Goal: Information Seeking & Learning: Compare options

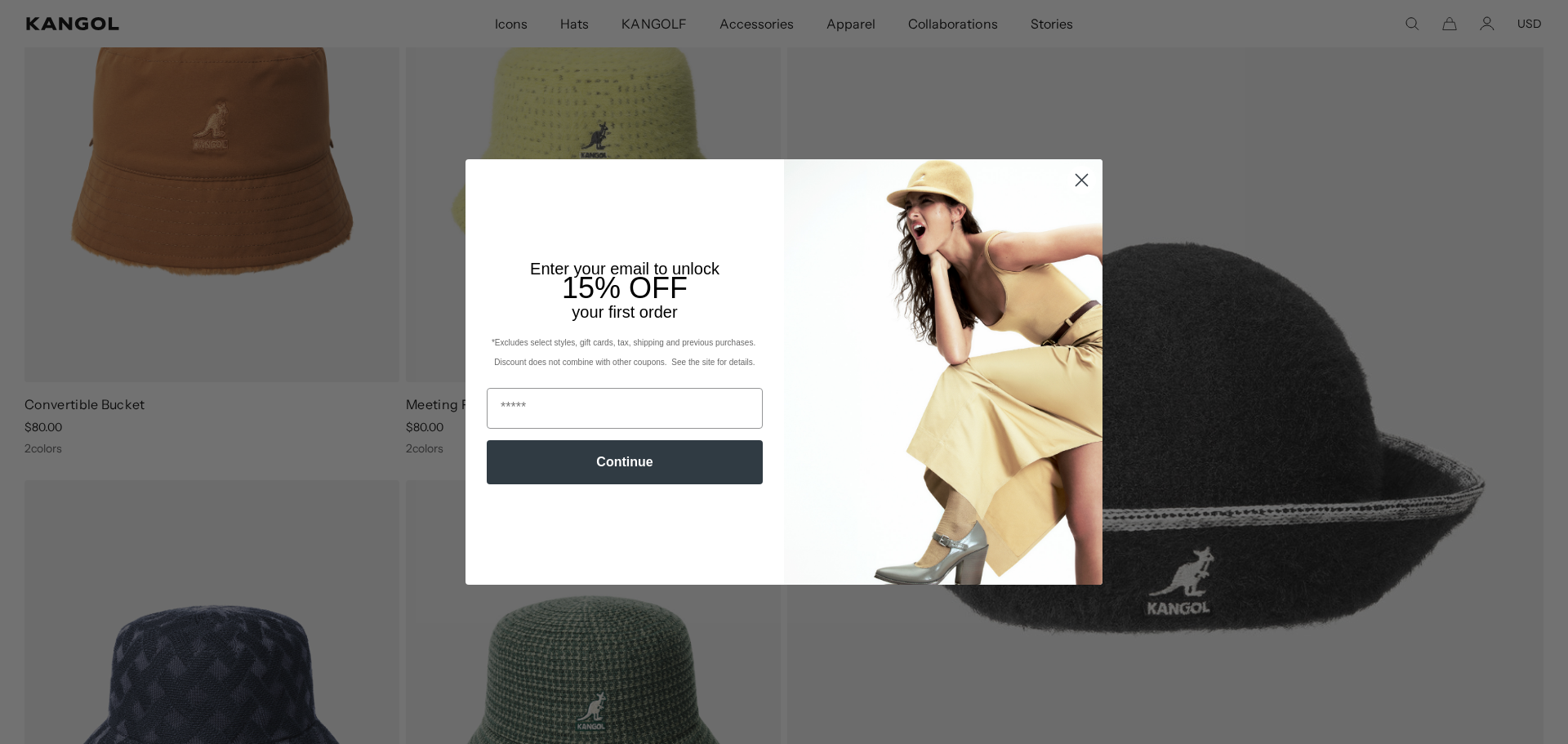
click at [1080, 177] on icon "Close dialog" at bounding box center [1081, 180] width 11 height 11
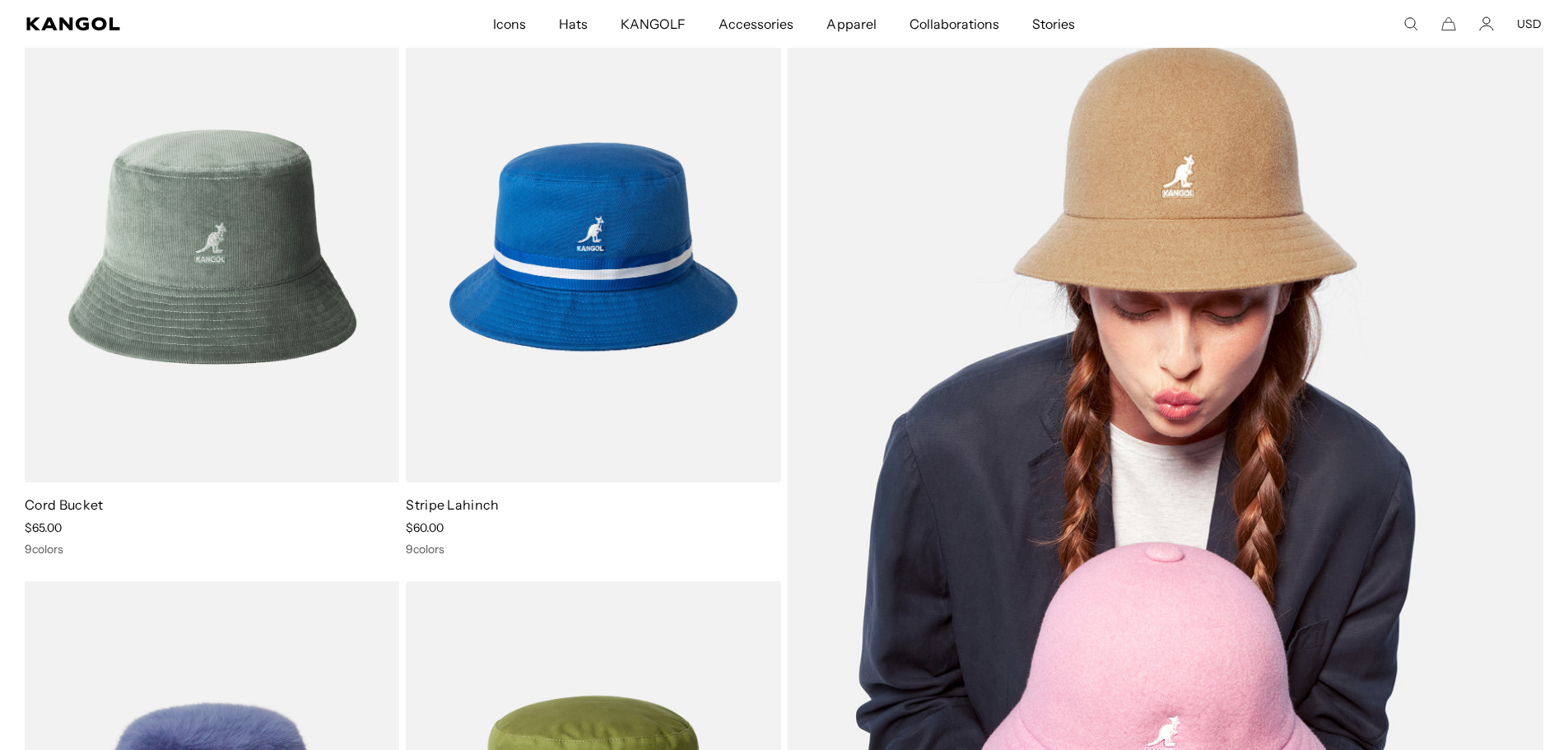
scroll to position [2740, 0]
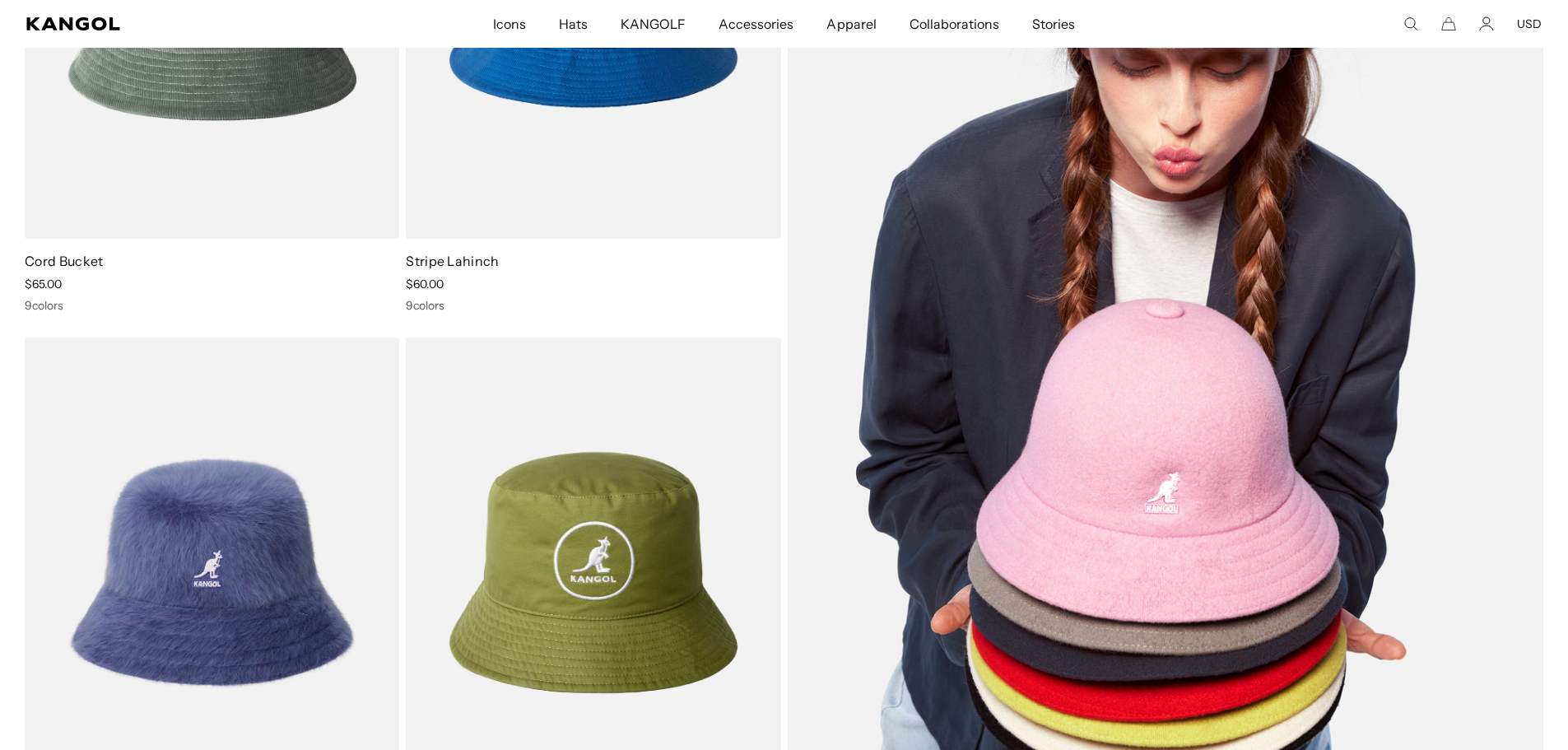
click at [1140, 609] on img at bounding box center [1166, 288] width 757 height 1040
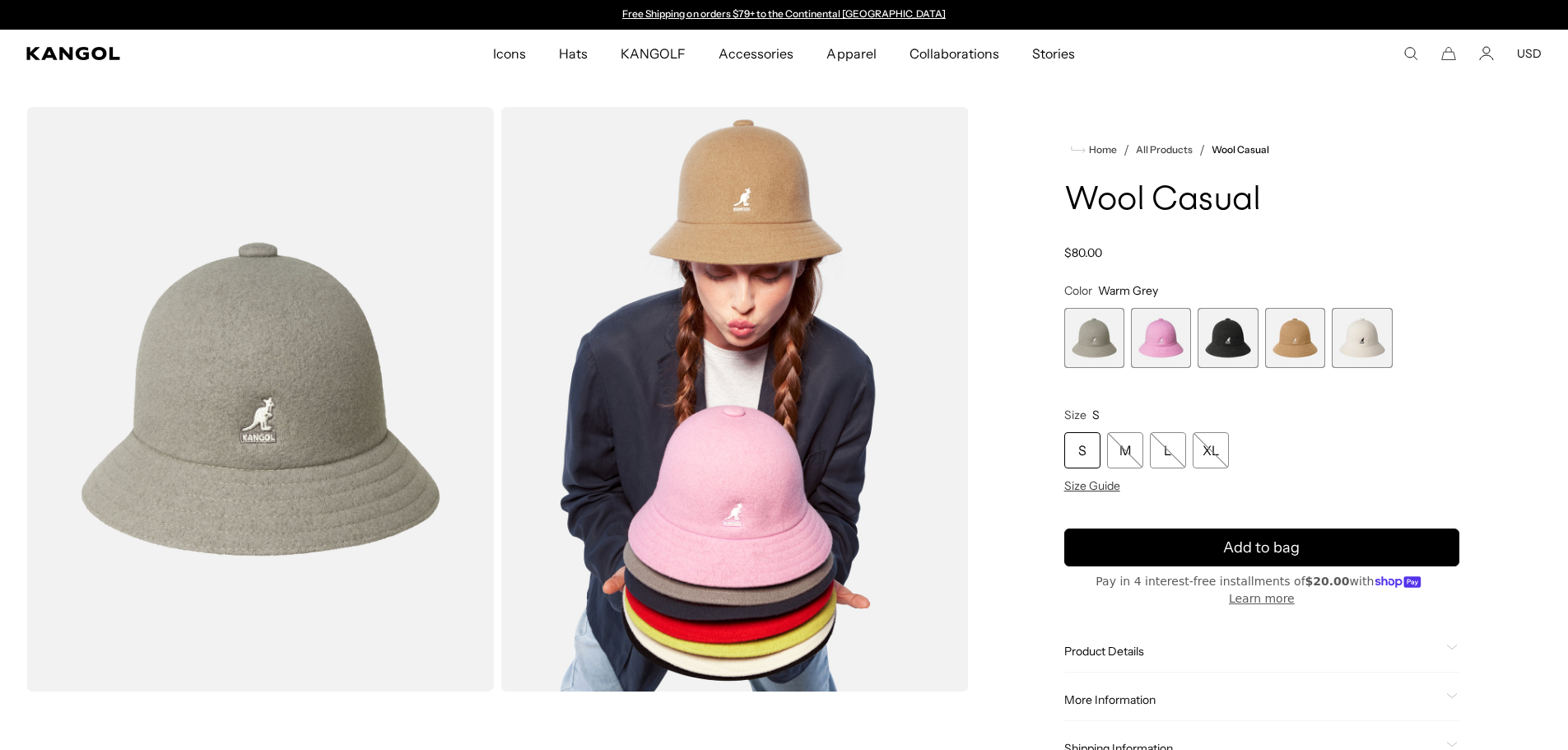
click at [1146, 345] on span "2 of 5" at bounding box center [1161, 338] width 60 height 60
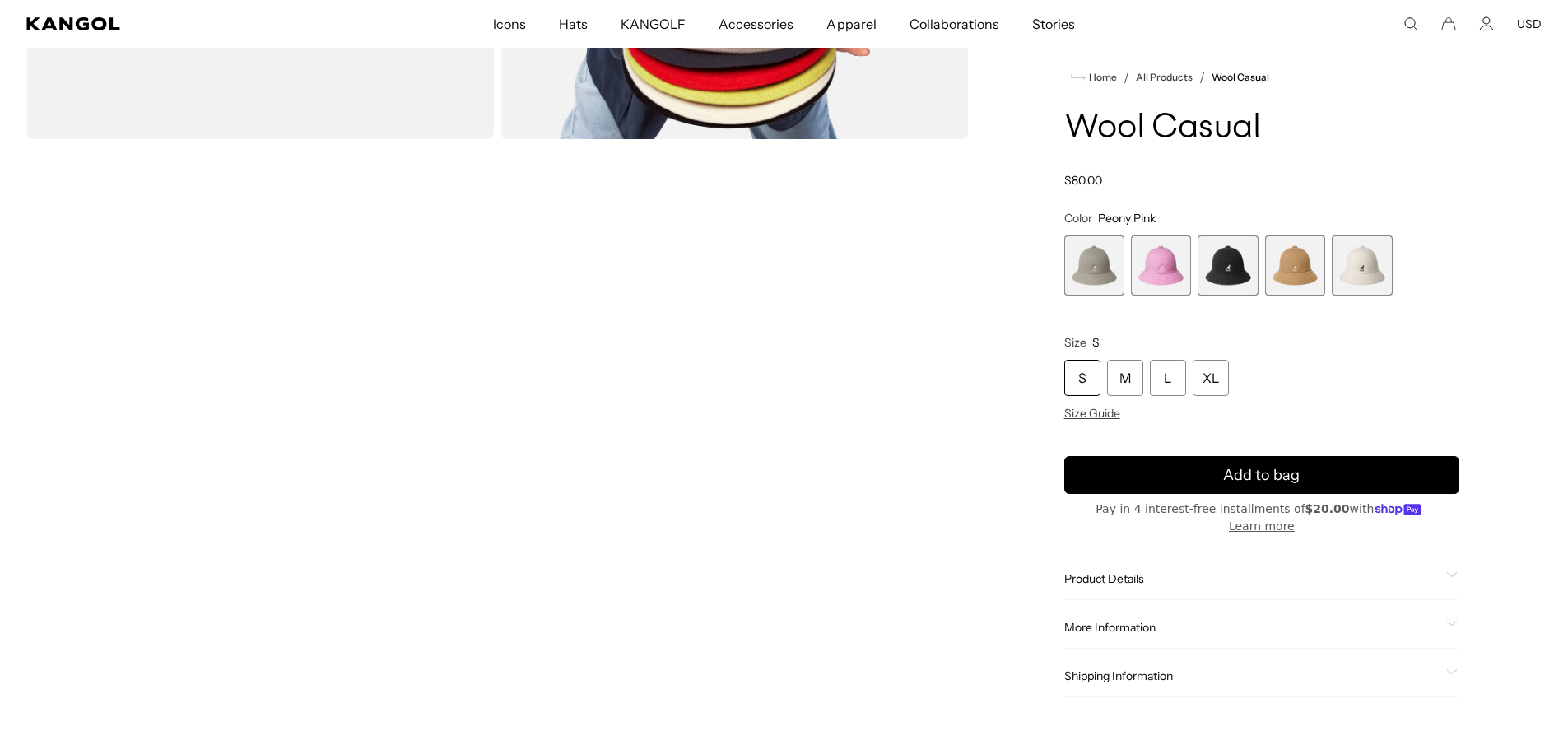
scroll to position [247, 0]
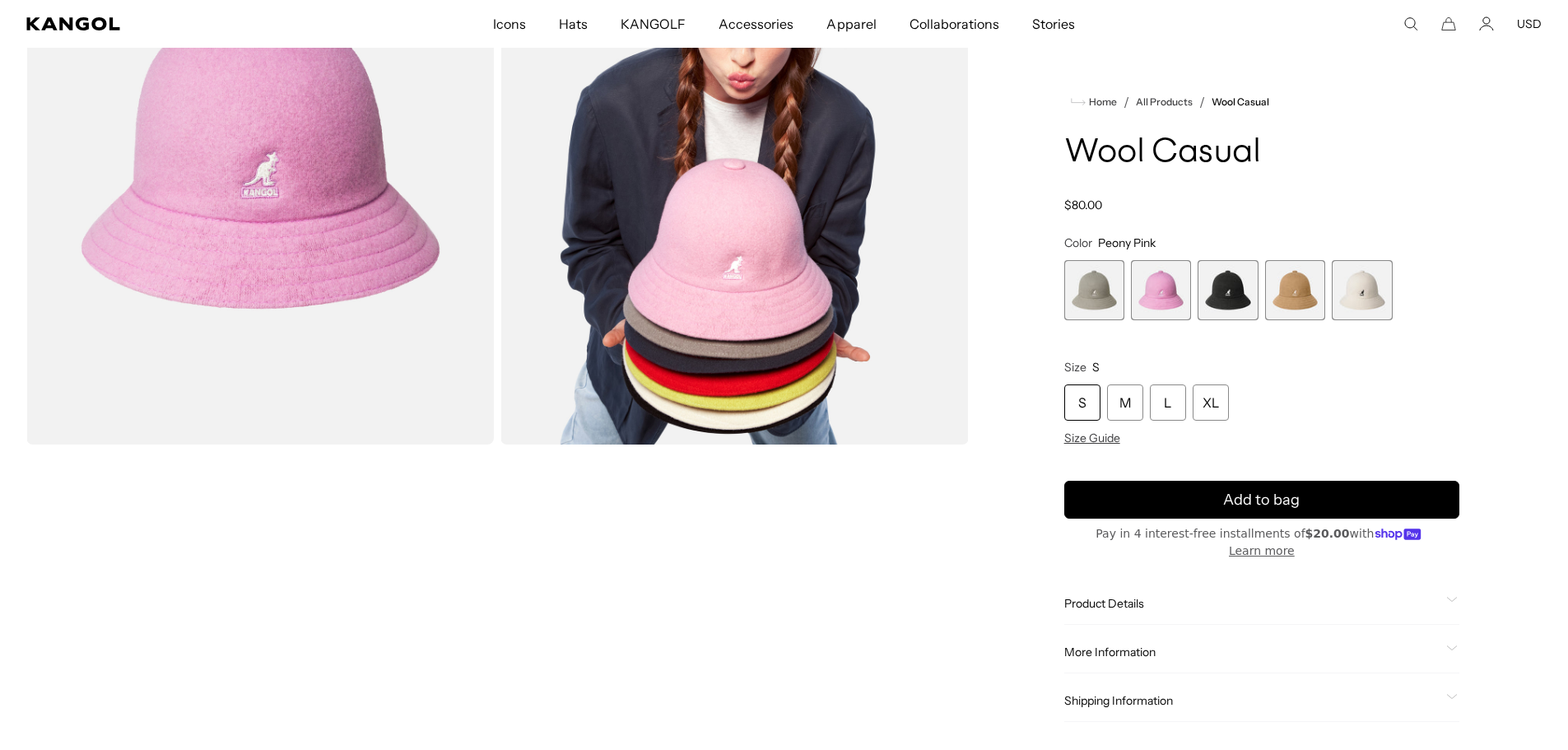
click at [1236, 302] on span "3 of 5" at bounding box center [1228, 290] width 60 height 60
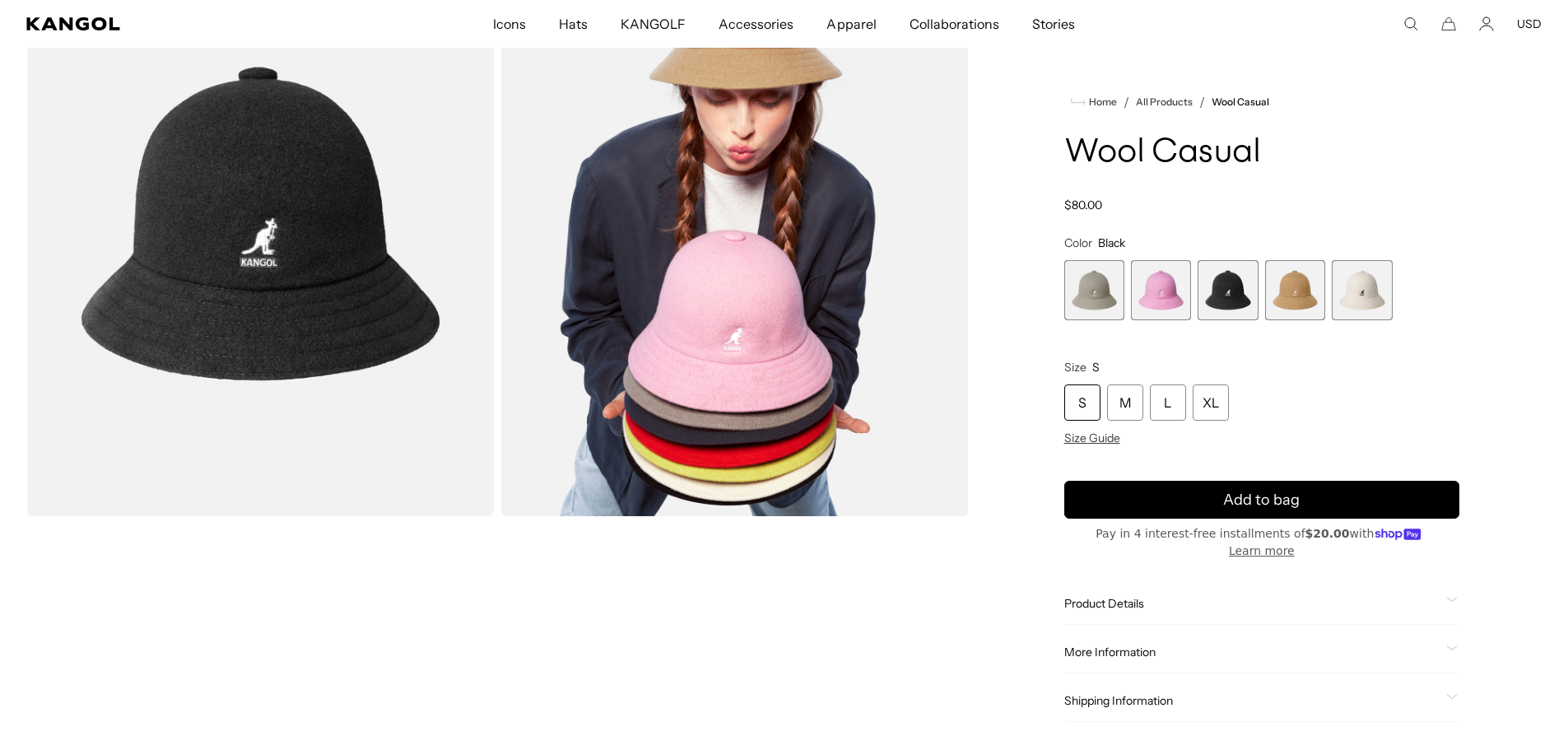
scroll to position [165, 0]
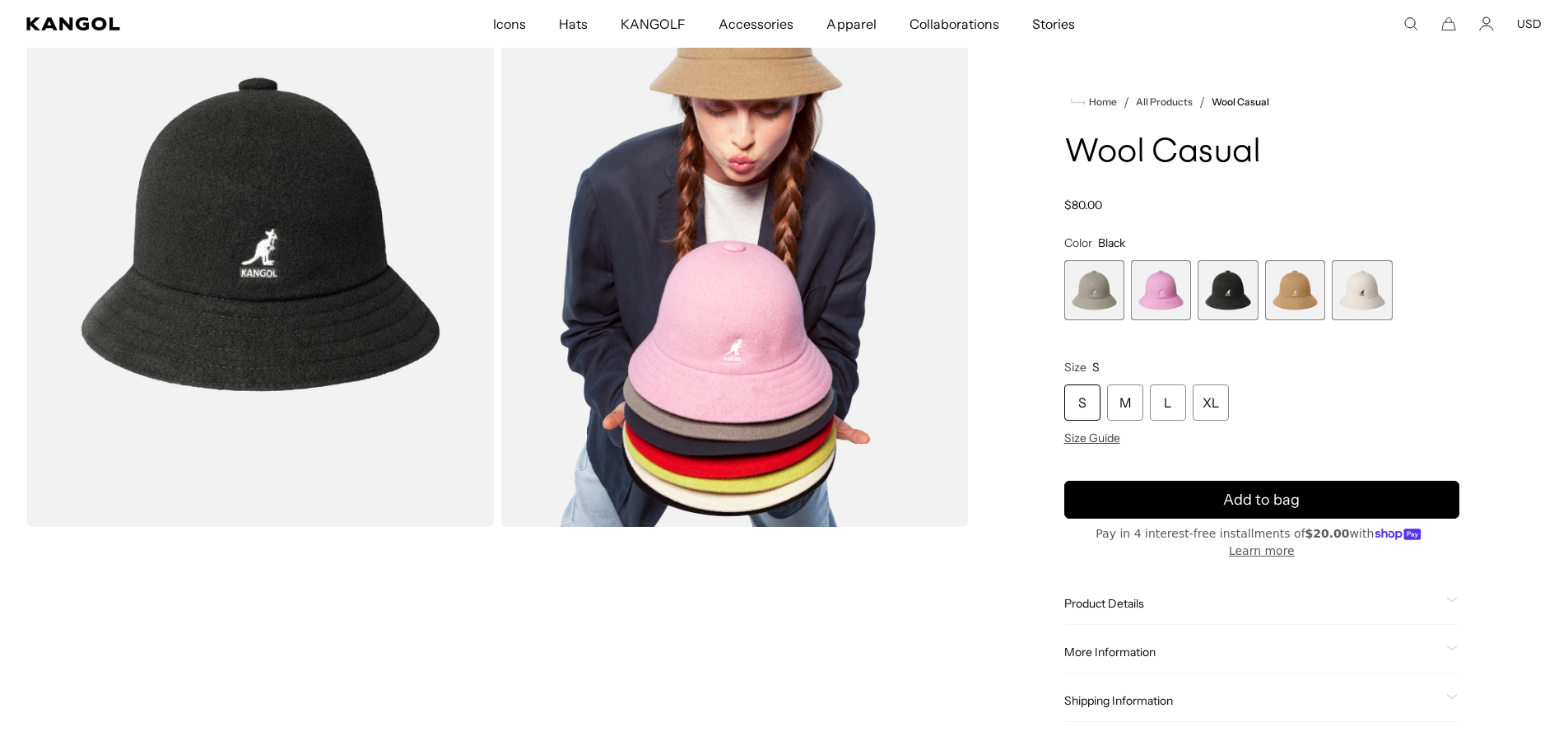
click at [1286, 306] on span "4 of 5" at bounding box center [1296, 290] width 60 height 60
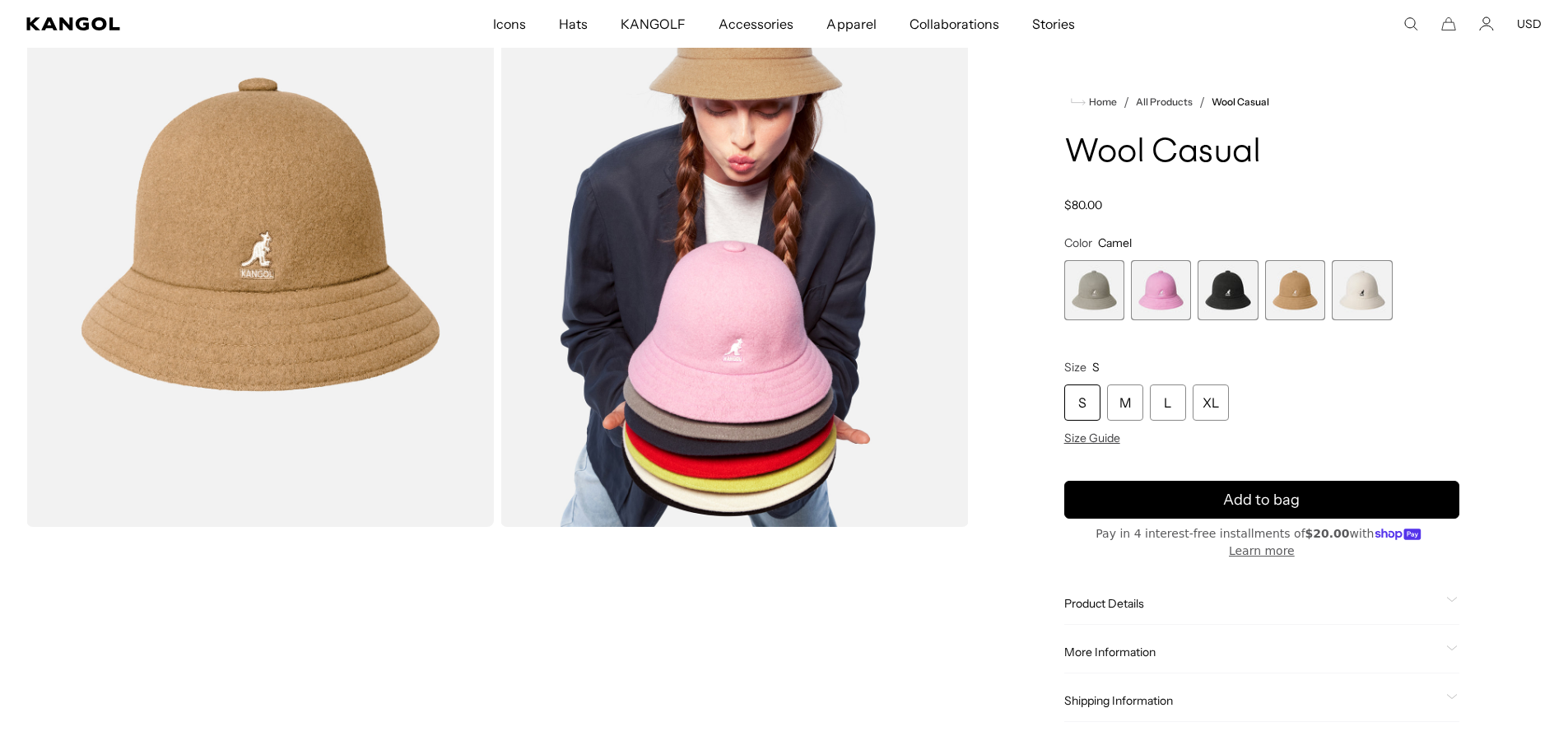
click at [1357, 303] on span "5 of 5" at bounding box center [1362, 290] width 60 height 60
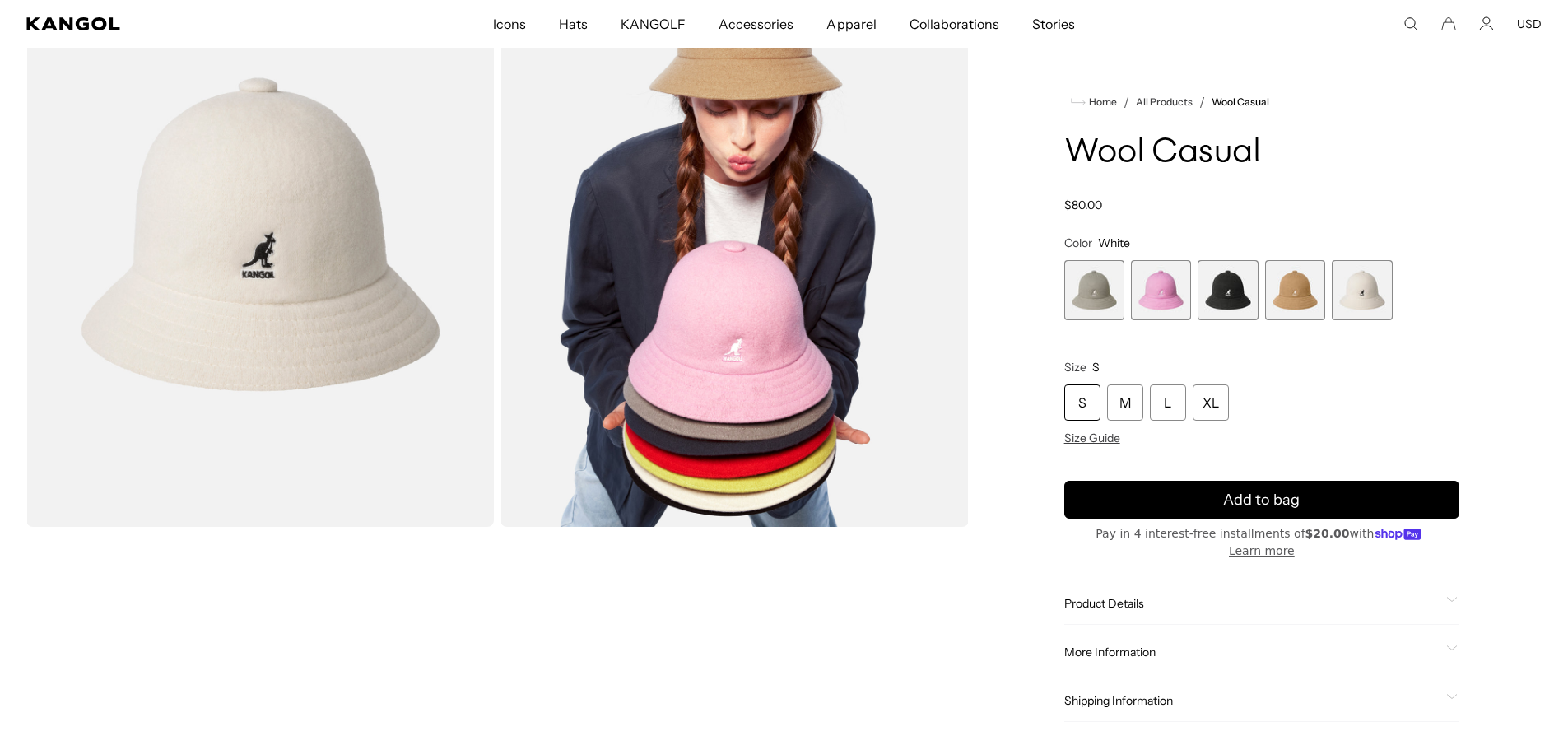
click at [1212, 305] on span "3 of 5" at bounding box center [1228, 290] width 60 height 60
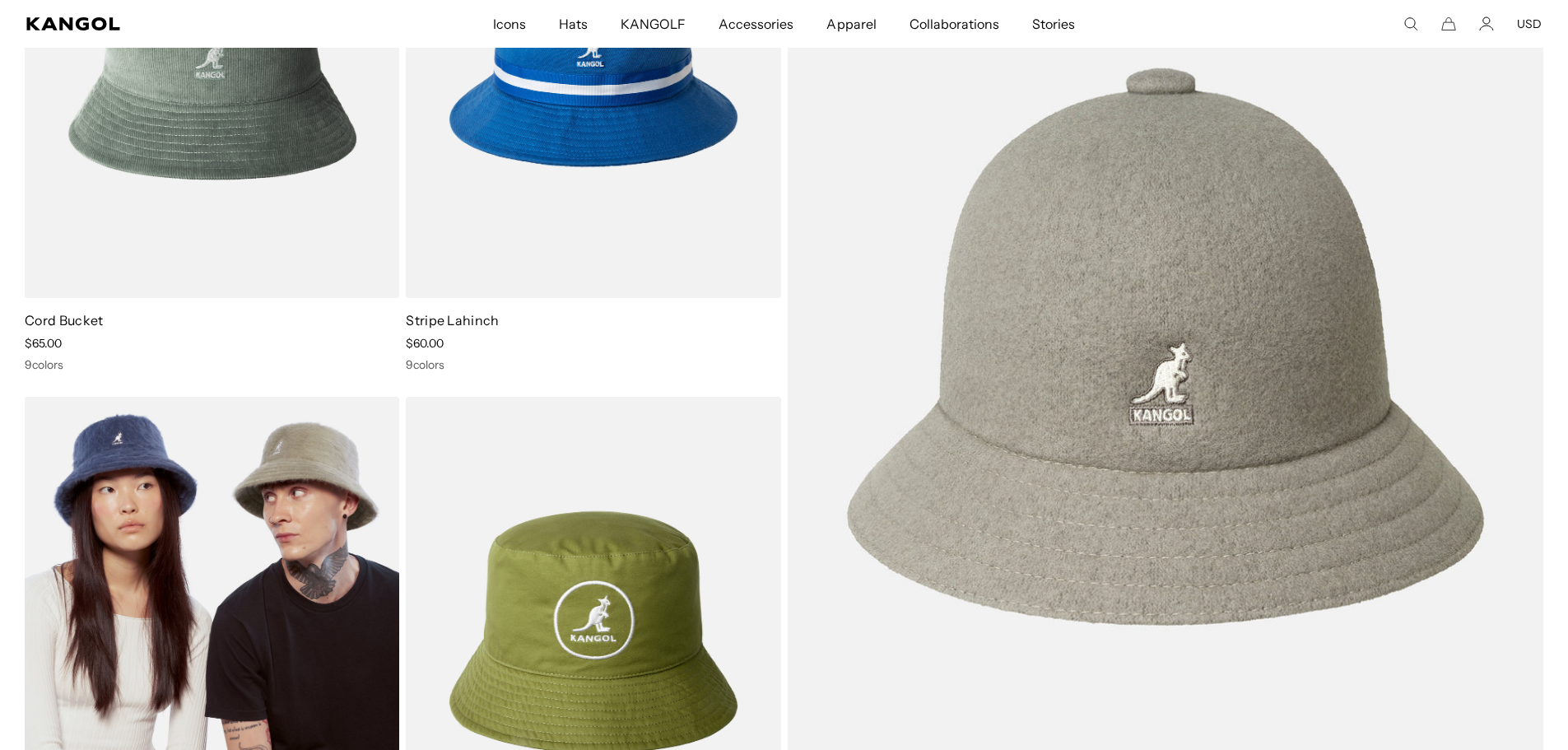
click at [224, 565] on img at bounding box center [213, 632] width 375 height 471
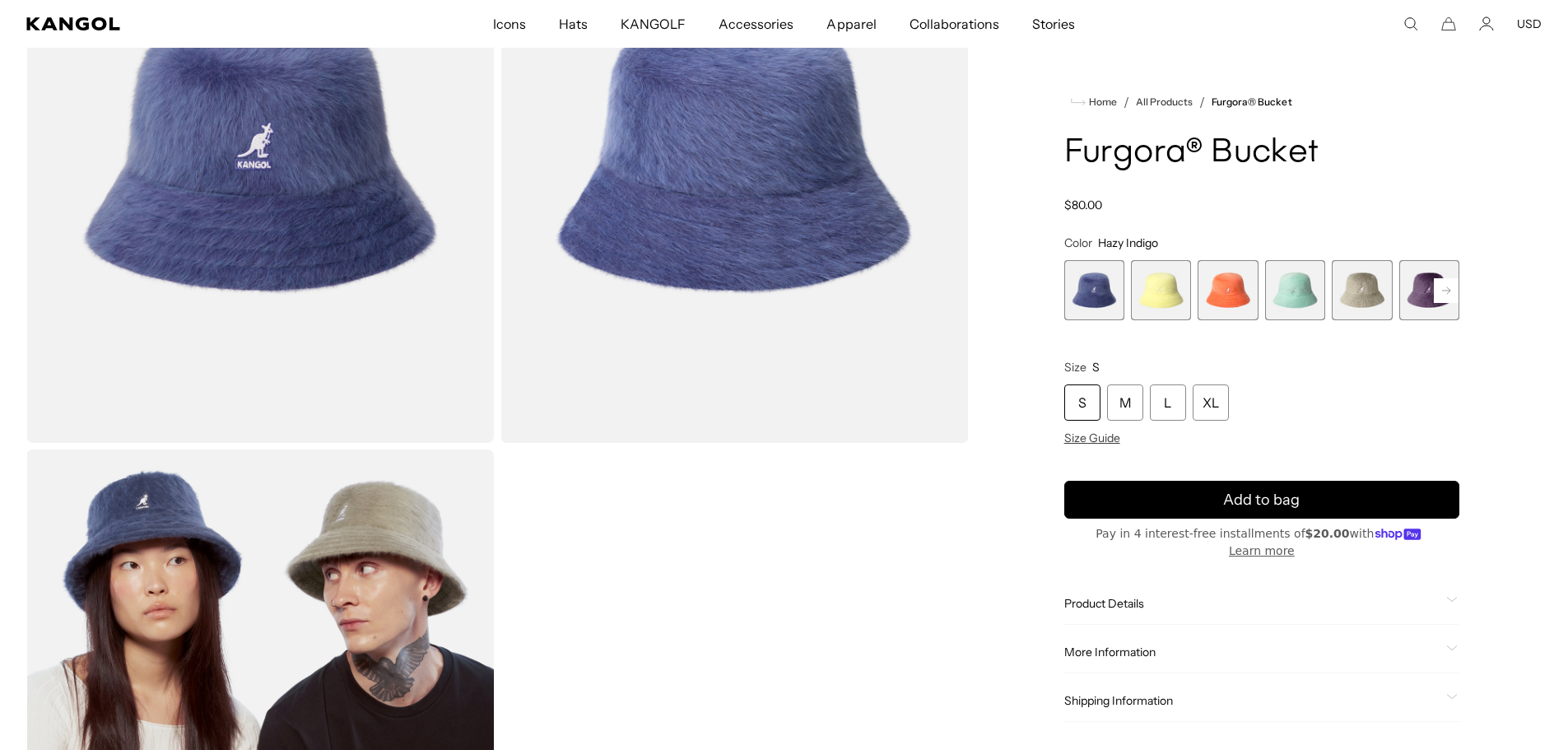
scroll to position [247, 0]
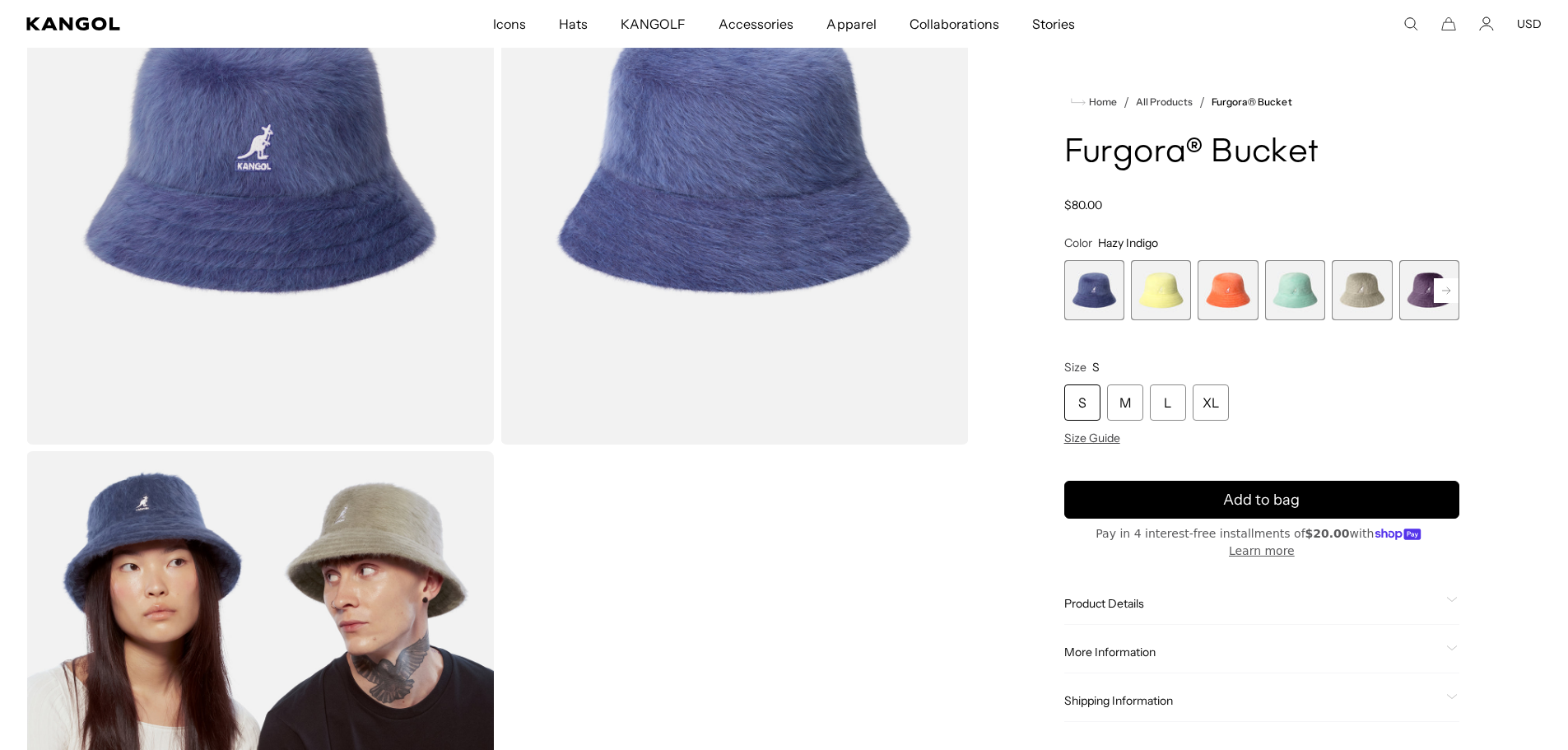
click at [1163, 290] on span "2 of 10" at bounding box center [1161, 290] width 60 height 60
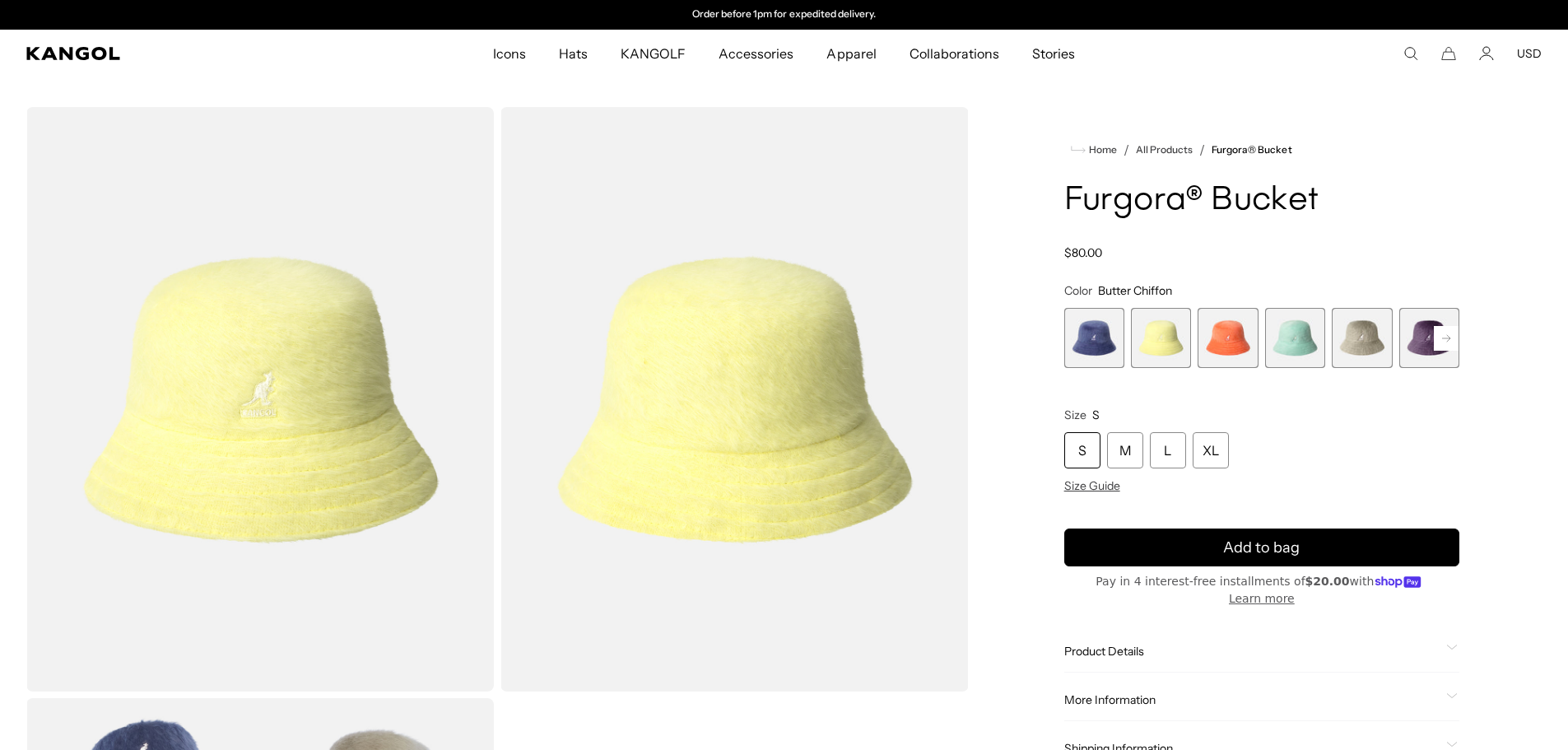
click at [1235, 357] on span "3 of 10" at bounding box center [1228, 338] width 60 height 60
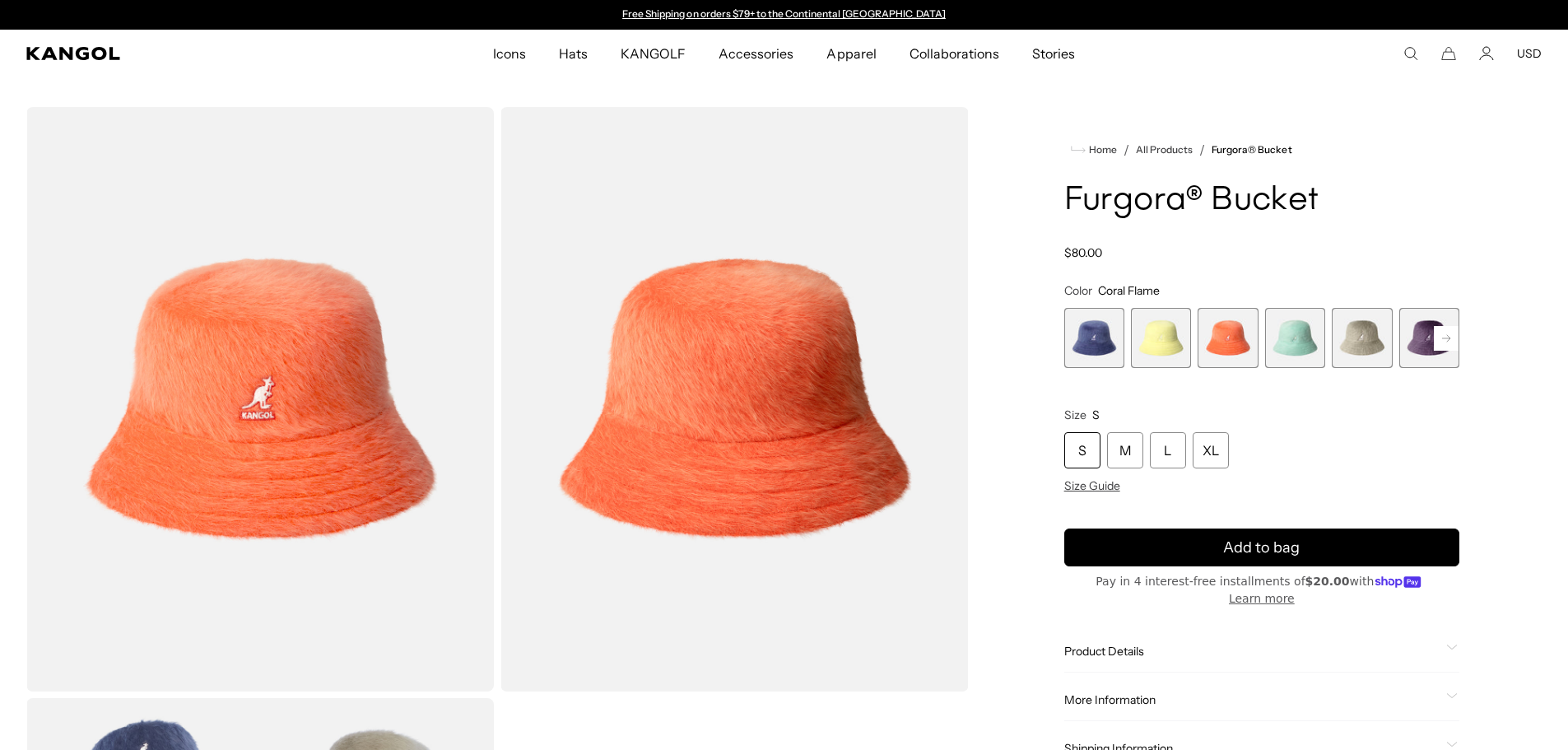
click at [1303, 342] on span "4 of 10" at bounding box center [1296, 338] width 60 height 60
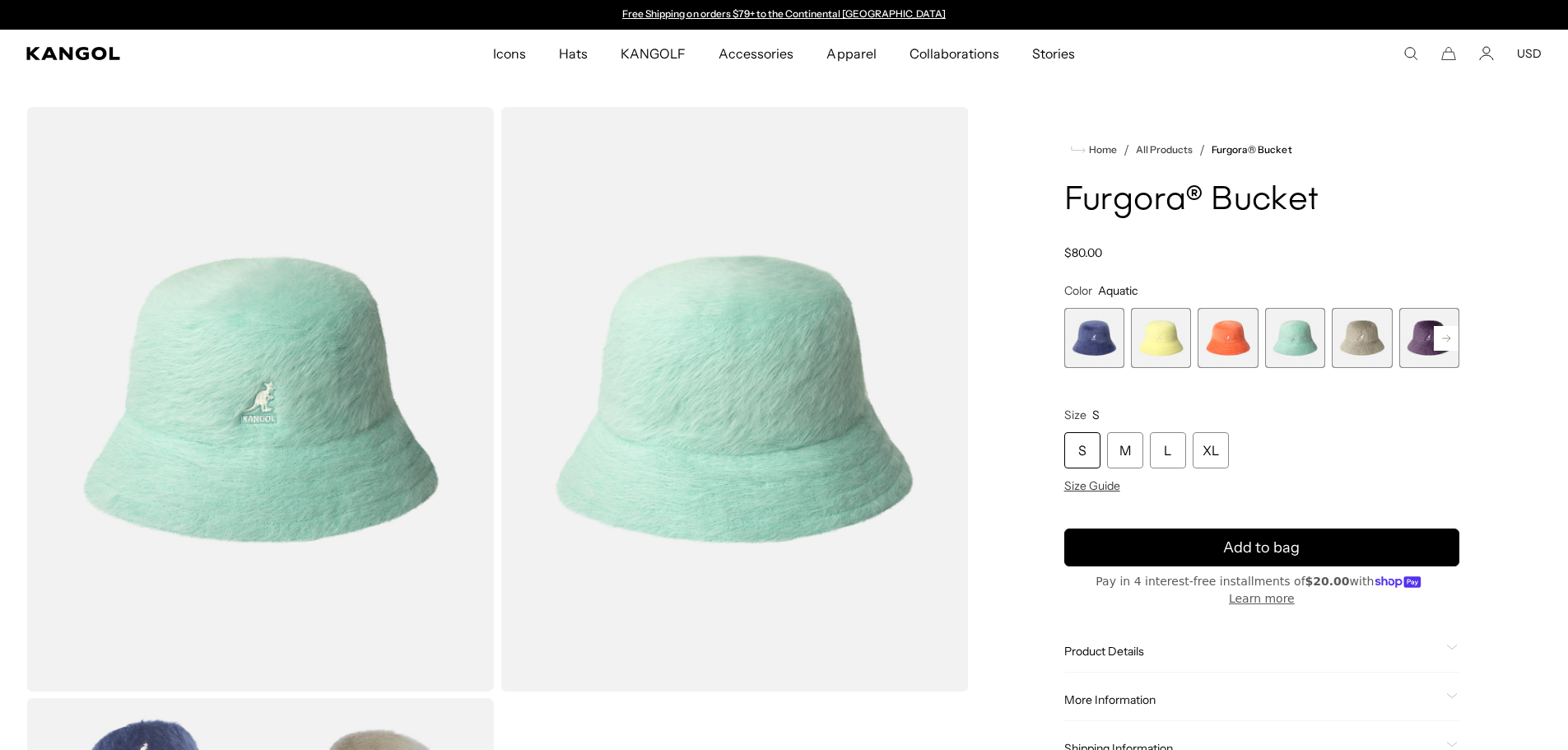
click at [1358, 340] on span "5 of 10" at bounding box center [1362, 338] width 60 height 60
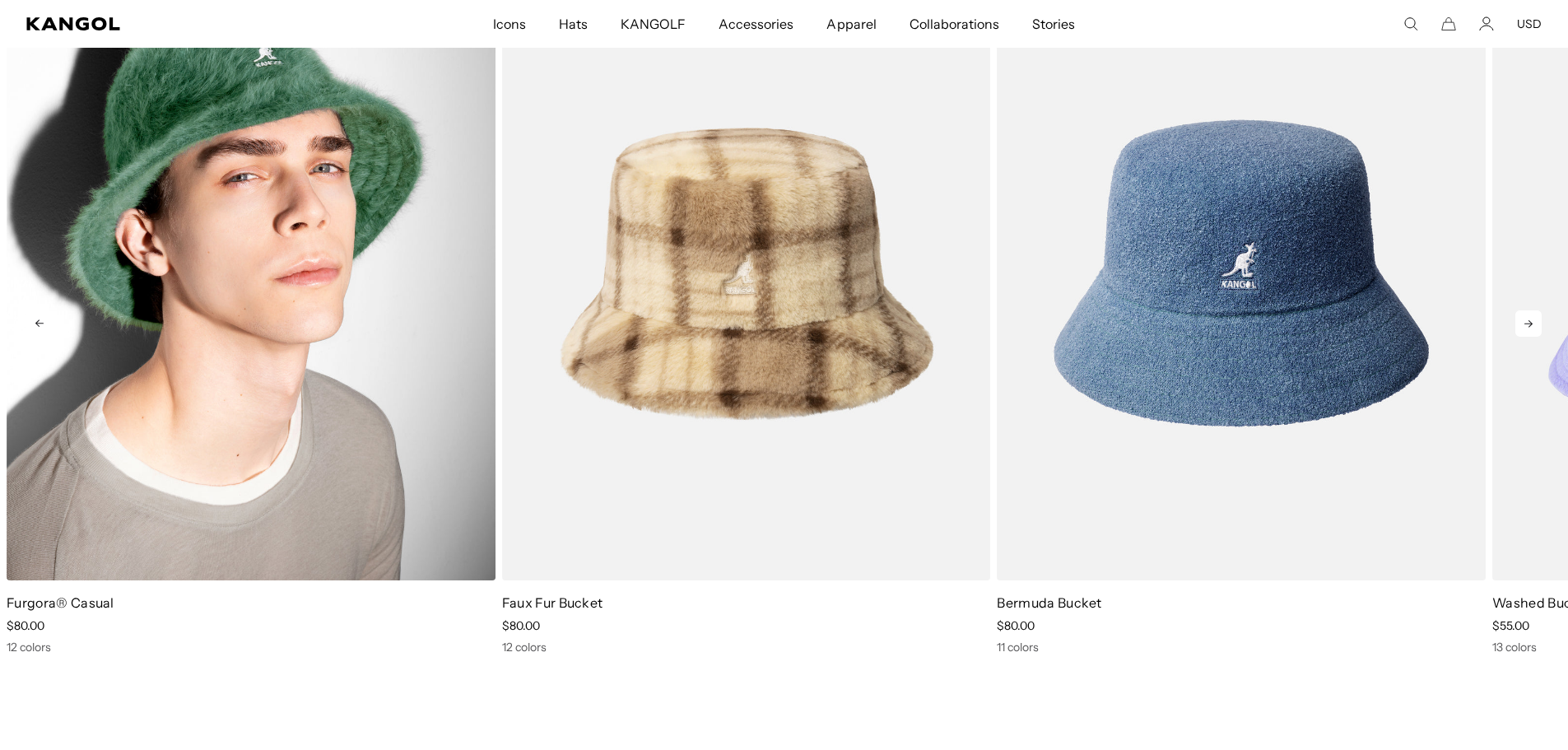
scroll to position [1153, 0]
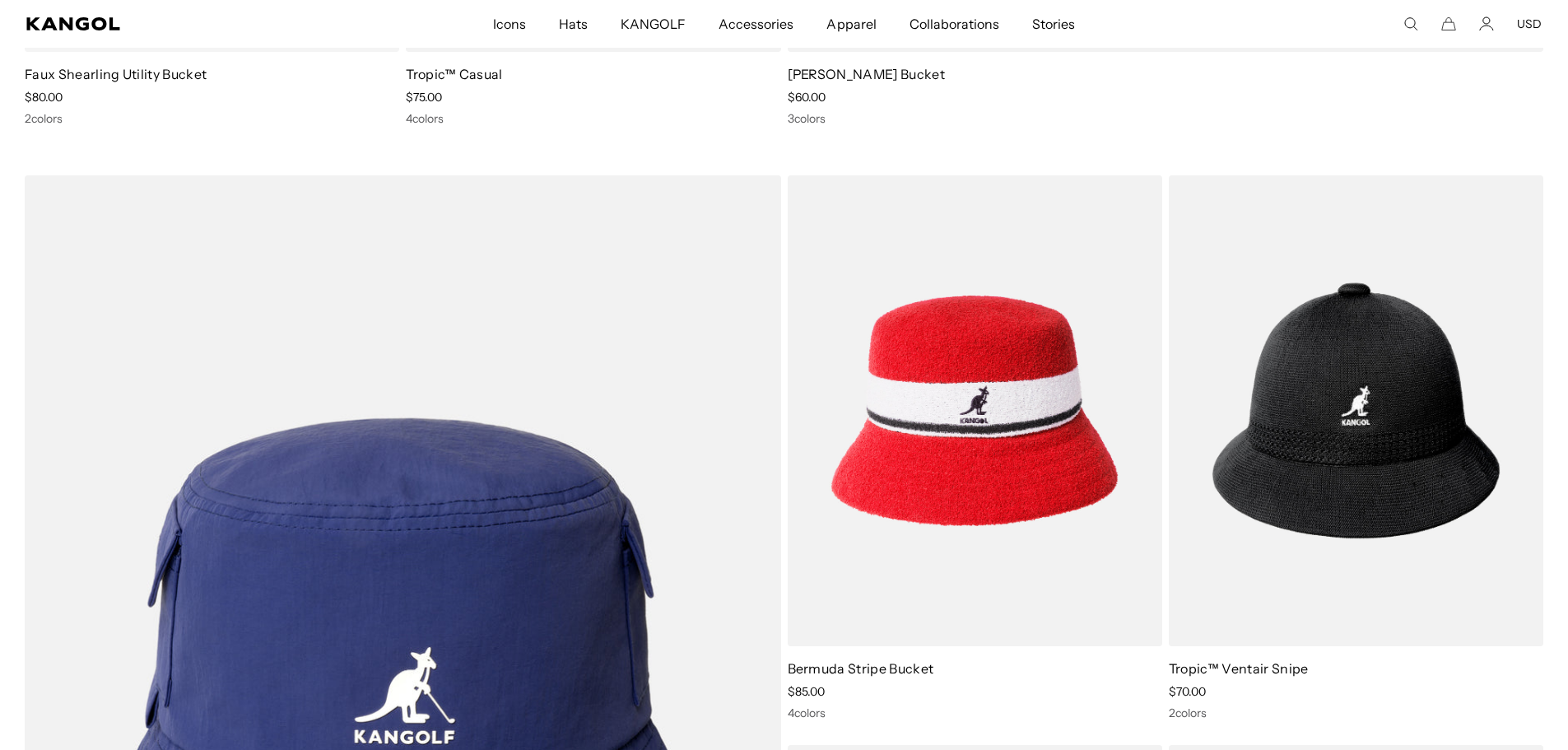
scroll to position [5810, 0]
